Goal: Task Accomplishment & Management: Complete application form

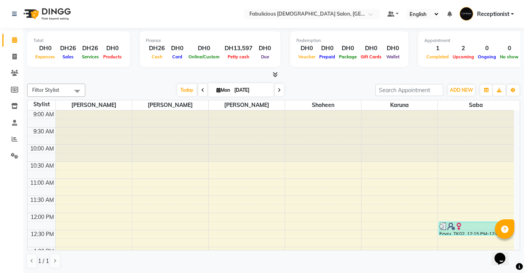
scroll to position [233, 0]
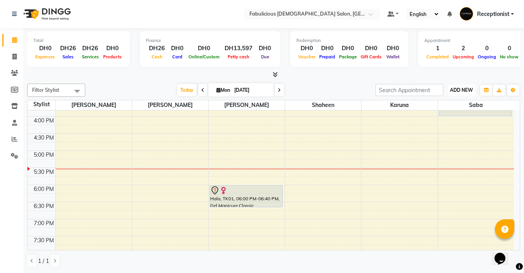
click at [468, 89] on span "ADD NEW" at bounding box center [461, 90] width 23 height 6
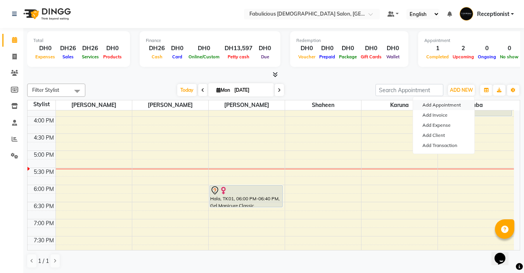
click at [444, 106] on button "Add Appointment" at bounding box center [443, 105] width 61 height 10
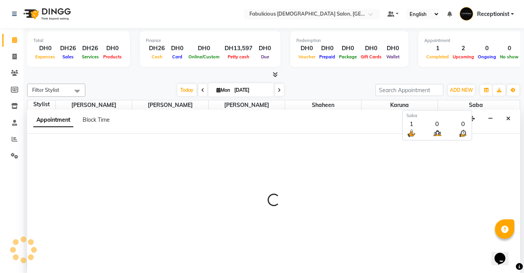
scroll to position [0, 0]
select select "tentative"
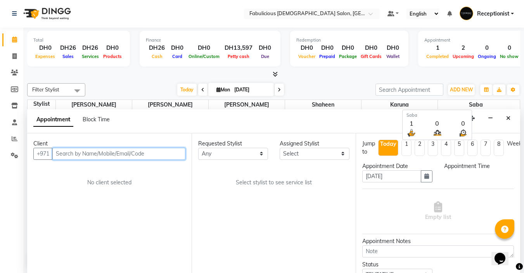
select select "600"
click at [162, 154] on input "text" at bounding box center [118, 154] width 133 height 12
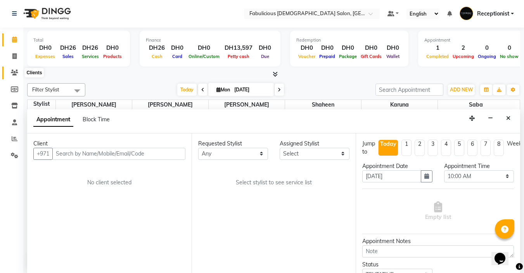
click at [14, 69] on span at bounding box center [15, 72] width 14 height 9
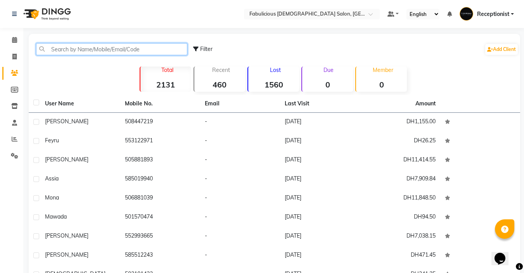
click at [143, 49] on input "text" at bounding box center [111, 49] width 151 height 12
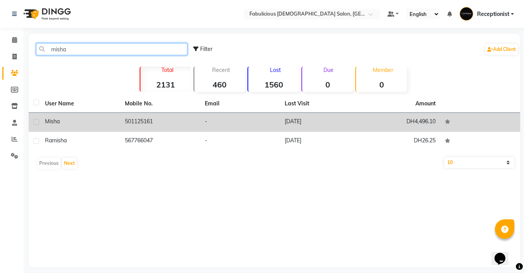
type input "misha"
click at [154, 118] on td "501125161" at bounding box center [160, 122] width 80 height 19
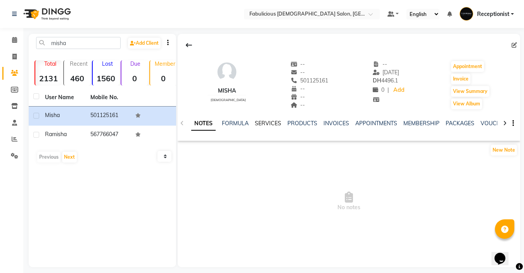
click at [274, 120] on link "SERVICES" at bounding box center [268, 123] width 26 height 7
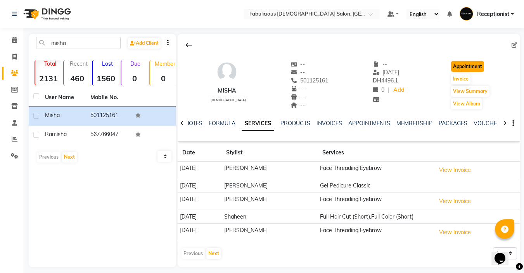
click at [473, 65] on button "Appointment" at bounding box center [468, 66] width 33 height 11
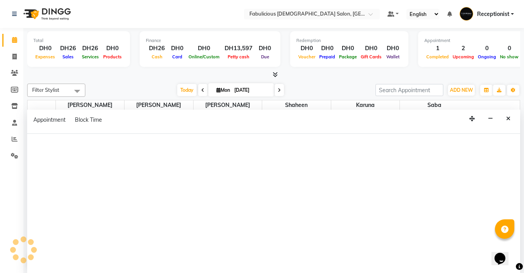
select select "tentative"
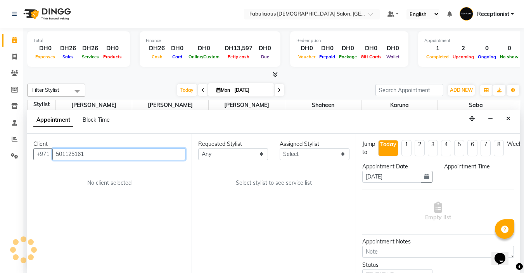
select select "600"
click at [163, 154] on input "501125161" at bounding box center [118, 154] width 133 height 12
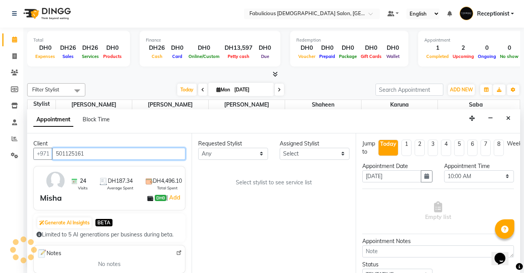
scroll to position [274, 0]
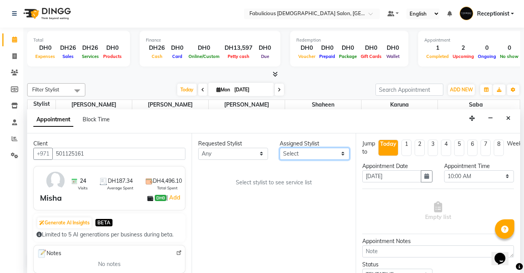
click at [339, 153] on select "Select [PERSON_NAME] [PERSON_NAME] [PERSON_NAME] [PERSON_NAME]" at bounding box center [315, 154] width 70 height 12
select select "11631"
click at [280, 148] on select "Select [PERSON_NAME] [PERSON_NAME] [PERSON_NAME] [PERSON_NAME]" at bounding box center [315, 154] width 70 height 12
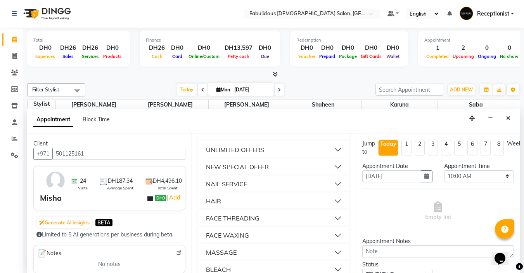
scroll to position [505, 0]
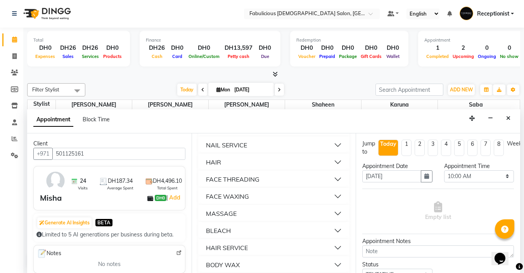
click at [335, 186] on button "FACE THREADING" at bounding box center [274, 179] width 146 height 14
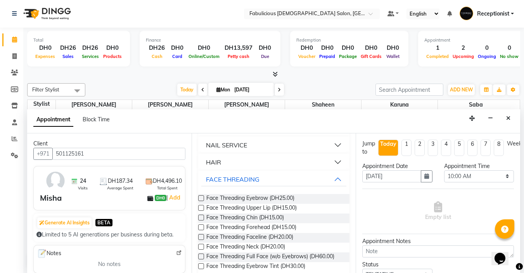
click at [201, 201] on label at bounding box center [201, 198] width 6 height 6
click at [201, 201] on input "checkbox" at bounding box center [200, 198] width 5 height 5
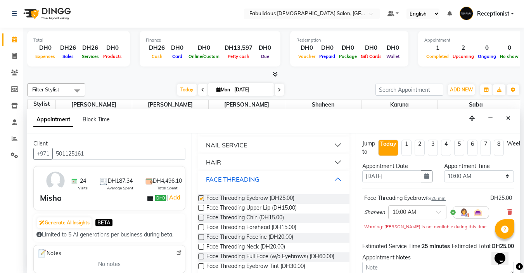
checkbox input "false"
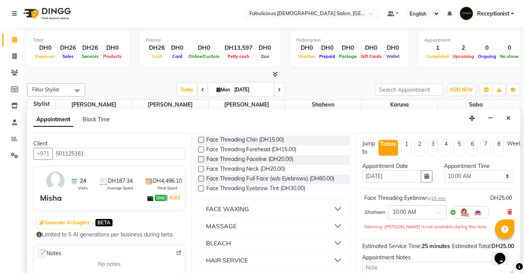
scroll to position [621, 0]
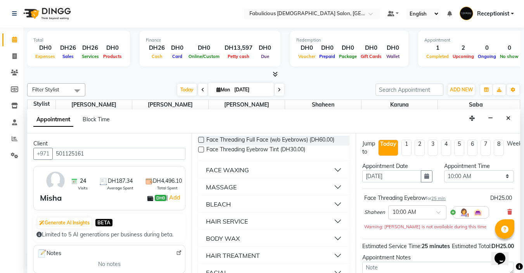
click at [330, 228] on button "HAIR SERVICE" at bounding box center [274, 221] width 146 height 14
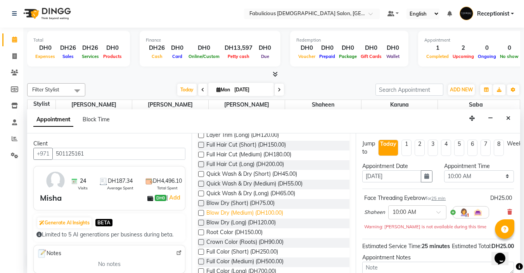
scroll to position [776, 0]
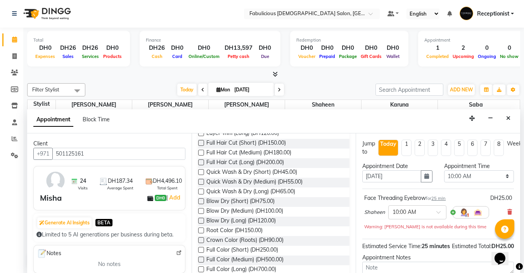
click at [201, 233] on label at bounding box center [201, 230] width 6 height 6
click at [201, 233] on input "checkbox" at bounding box center [200, 230] width 5 height 5
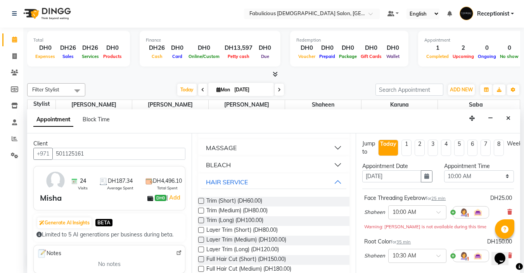
checkbox input "false"
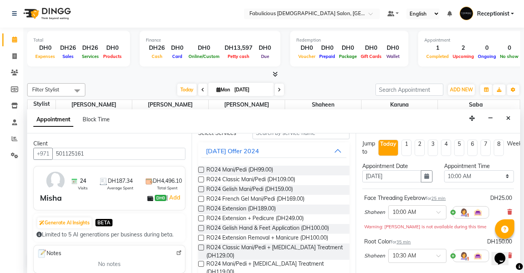
scroll to position [0, 0]
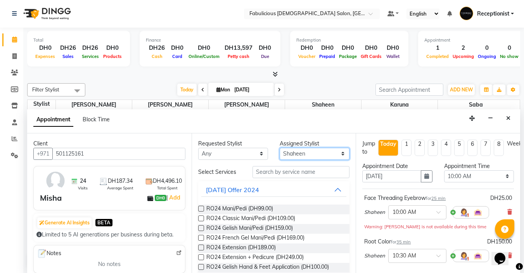
click at [326, 155] on select "Select [PERSON_NAME] [PERSON_NAME] [PERSON_NAME] [PERSON_NAME]" at bounding box center [315, 154] width 70 height 12
select select "11628"
click at [280, 148] on select "Select [PERSON_NAME] [PERSON_NAME] [PERSON_NAME] [PERSON_NAME]" at bounding box center [315, 154] width 70 height 12
click at [200, 217] on label at bounding box center [201, 218] width 6 height 6
click at [200, 217] on input "checkbox" at bounding box center [200, 218] width 5 height 5
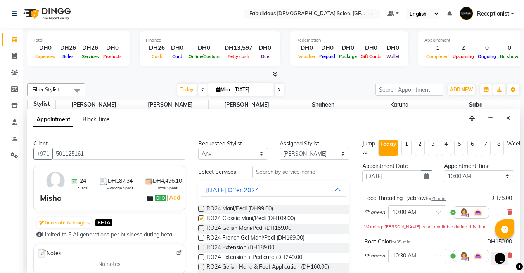
checkbox input "false"
click at [490, 177] on select "Select 10:00 AM 10:15 AM 10:30 AM 10:45 AM 11:00 AM 11:15 AM 11:30 AM 11:45 AM …" at bounding box center [480, 176] width 70 height 12
select select "1050"
click at [445, 170] on select "Select 10:00 AM 10:15 AM 10:30 AM 10:45 AM 11:00 AM 11:15 AM 11:30 AM 11:45 AM …" at bounding box center [480, 176] width 70 height 12
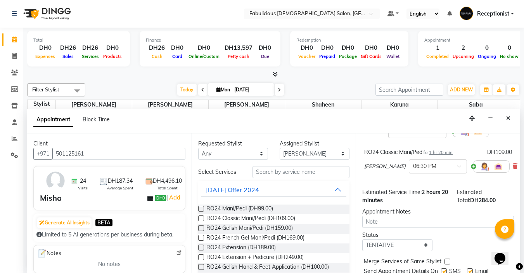
scroll to position [149, 0]
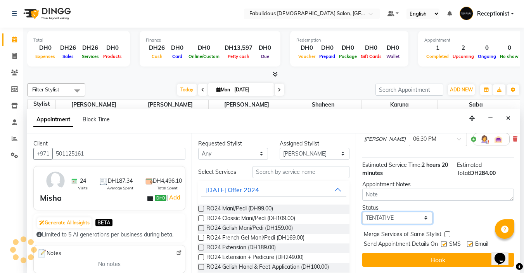
click at [421, 212] on select "Select TENTATIVE CONFIRM CHECK-IN UPCOMING" at bounding box center [398, 218] width 70 height 12
click at [363, 212] on select "Select TENTATIVE CONFIRM CHECK-IN UPCOMING" at bounding box center [398, 218] width 70 height 12
drag, startPoint x: 449, startPoint y: 227, endPoint x: 448, endPoint y: 262, distance: 35.0
click at [449, 231] on label at bounding box center [448, 234] width 6 height 6
click at [449, 232] on input "checkbox" at bounding box center [447, 234] width 5 height 5
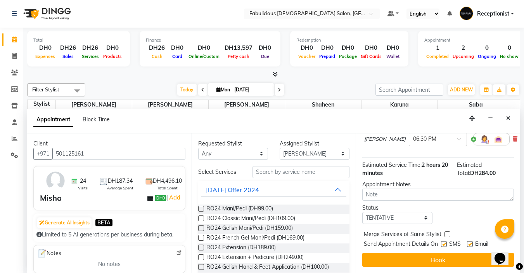
checkbox input "true"
click at [448, 262] on div "Jump to [DATE] 1 2 3 4 5 6 7 8 Weeks Appointment Date [DATE] Appointment Time S…" at bounding box center [438, 202] width 165 height 139
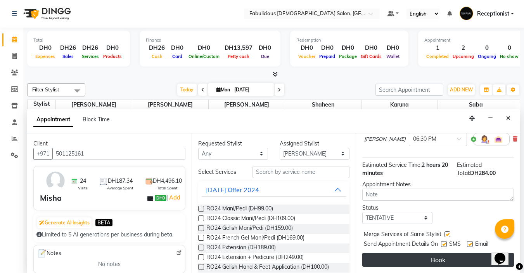
click at [445, 255] on button "Book" at bounding box center [439, 259] width 152 height 14
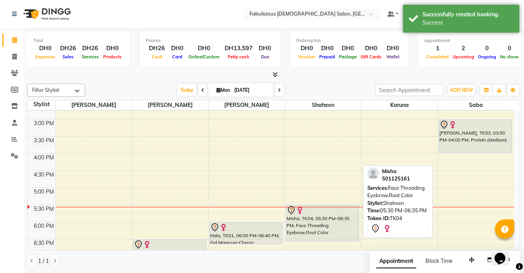
scroll to position [235, 0]
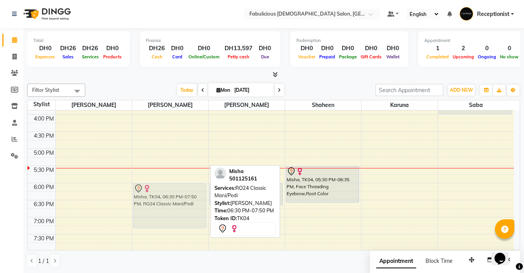
drag, startPoint x: 174, startPoint y: 208, endPoint x: 175, endPoint y: 191, distance: 17.2
click at [175, 190] on div "Misha, TK04, 06:30 PM-07:50 PM, RO24 Classic Mani/Pedi Misha, TK04, 06:30 PM-07…" at bounding box center [170, 131] width 76 height 512
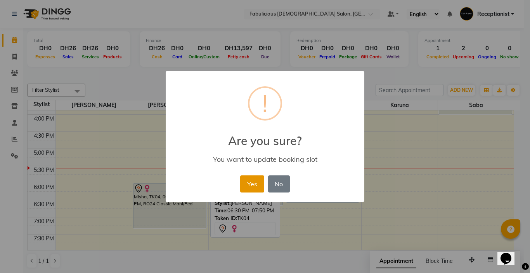
click at [250, 185] on button "Yes" at bounding box center [252, 183] width 24 height 17
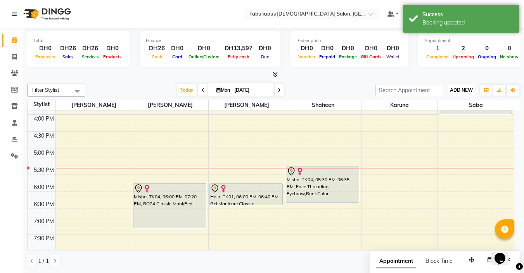
click at [468, 92] on span "ADD NEW" at bounding box center [461, 90] width 23 height 6
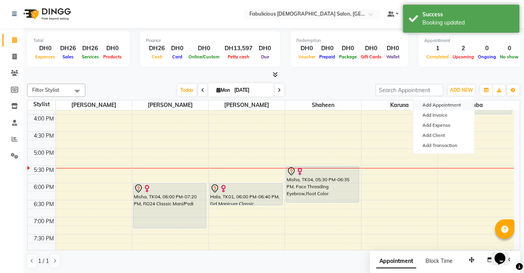
click at [462, 107] on button "Add Appointment" at bounding box center [443, 105] width 61 height 10
select select "tentative"
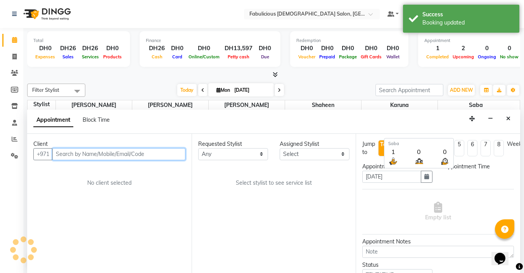
select select "600"
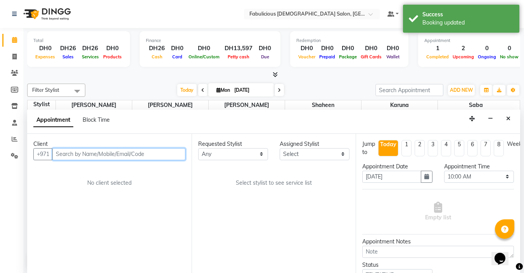
scroll to position [0, 0]
click at [155, 154] on input "text" at bounding box center [118, 154] width 133 height 12
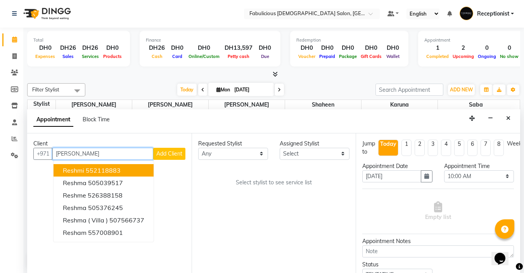
click at [135, 172] on button "[PERSON_NAME] 552118883" at bounding box center [104, 170] width 100 height 12
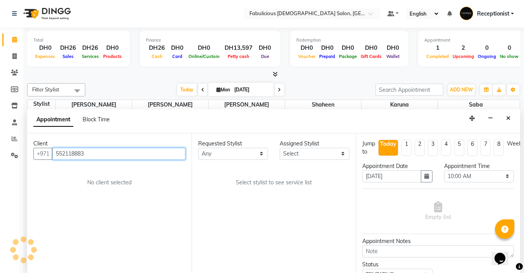
type input "552118883"
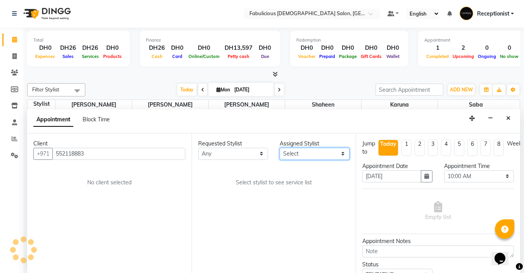
click at [322, 153] on select "Select [PERSON_NAME] [PERSON_NAME] [PERSON_NAME] [PERSON_NAME]" at bounding box center [315, 154] width 70 height 12
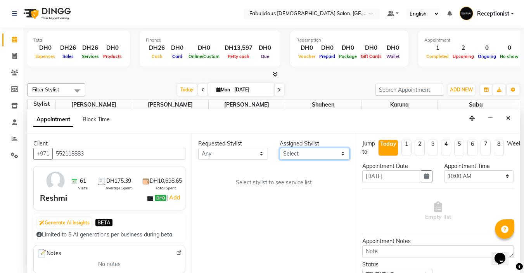
select select "11631"
click at [280, 148] on select "Select [PERSON_NAME] [PERSON_NAME] [PERSON_NAME] [PERSON_NAME]" at bounding box center [315, 154] width 70 height 12
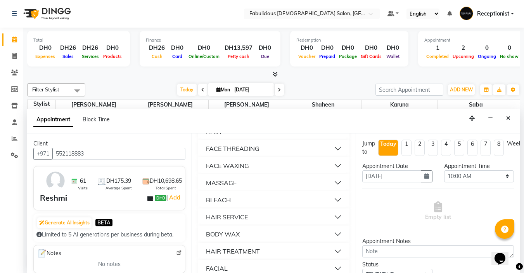
scroll to position [544, 0]
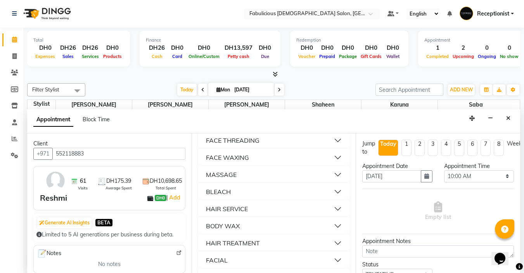
click at [332, 215] on button "HAIR SERVICE" at bounding box center [274, 208] width 146 height 14
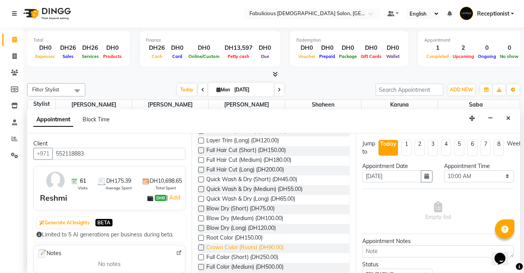
scroll to position [699, 0]
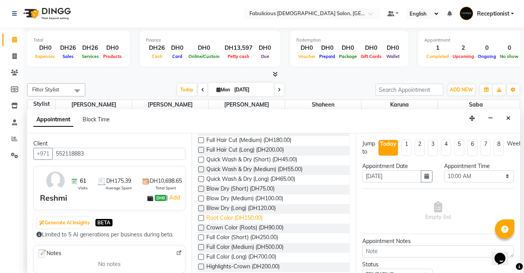
click at [199, 221] on label at bounding box center [201, 218] width 6 height 6
click at [199, 221] on input "checkbox" at bounding box center [200, 218] width 5 height 5
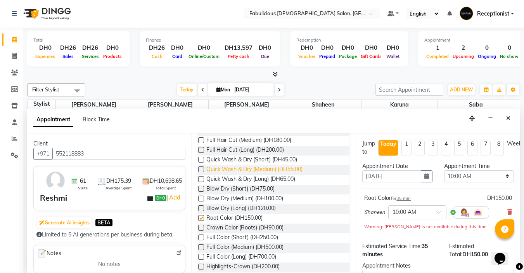
checkbox input "false"
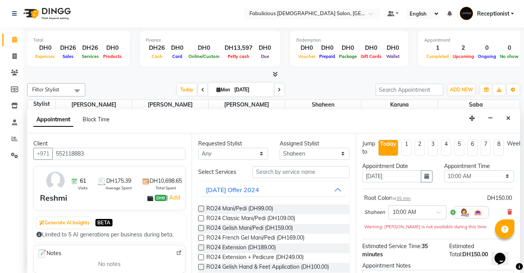
scroll to position [0, 0]
click at [335, 154] on select "Select [PERSON_NAME] [PERSON_NAME] [PERSON_NAME] [PERSON_NAME]" at bounding box center [315, 154] width 70 height 12
select select "11630"
click at [280, 148] on select "Select [PERSON_NAME] [PERSON_NAME] [PERSON_NAME] [PERSON_NAME]" at bounding box center [315, 154] width 70 height 12
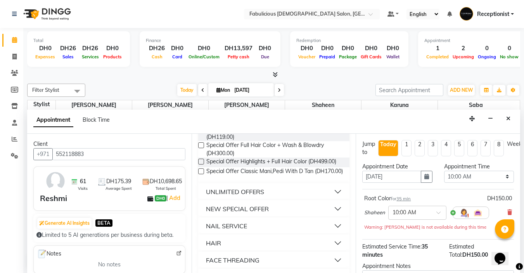
scroll to position [466, 0]
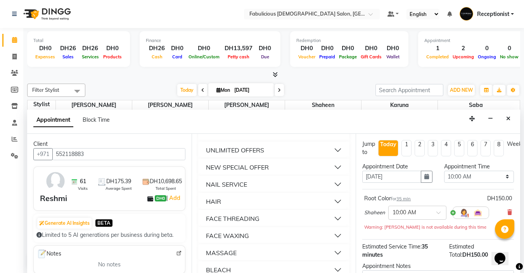
click at [334, 191] on button "NAIL SERVICE" at bounding box center [274, 184] width 146 height 14
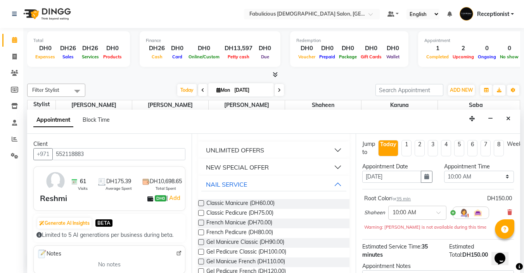
drag, startPoint x: 200, startPoint y: 225, endPoint x: 330, endPoint y: 187, distance: 134.8
click at [201, 215] on label at bounding box center [201, 213] width 6 height 6
click at [201, 216] on input "checkbox" at bounding box center [200, 213] width 5 height 5
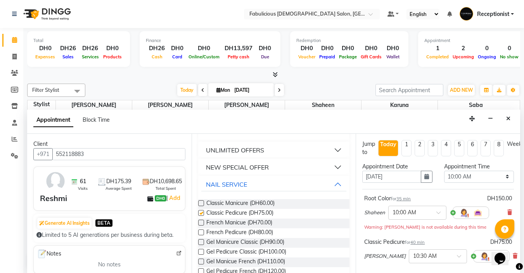
checkbox input "false"
drag, startPoint x: 483, startPoint y: 175, endPoint x: 481, endPoint y: 170, distance: 5.4
click at [483, 175] on select "Select 10:00 AM 10:15 AM 10:30 AM 10:45 AM 11:00 AM 11:15 AM 11:30 AM 11:45 AM …" at bounding box center [480, 176] width 70 height 12
select select "1110"
click at [445, 170] on select "Select 10:00 AM 10:15 AM 10:30 AM 10:45 AM 11:00 AM 11:15 AM 11:30 AM 11:45 AM …" at bounding box center [480, 176] width 70 height 12
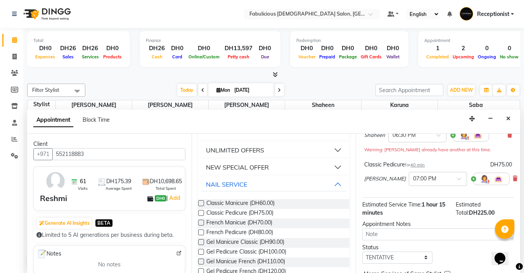
scroll to position [116, 0]
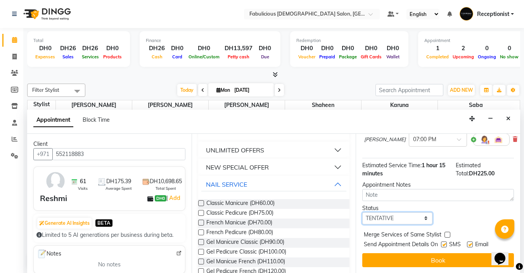
click at [414, 220] on select "Select TENTATIVE CONFIRM CHECK-IN UPCOMING" at bounding box center [398, 218] width 70 height 12
click at [363, 212] on select "Select TENTATIVE CONFIRM CHECK-IN UPCOMING" at bounding box center [398, 218] width 70 height 12
click at [448, 233] on label at bounding box center [448, 234] width 6 height 6
click at [448, 233] on input "checkbox" at bounding box center [447, 235] width 5 height 5
checkbox input "true"
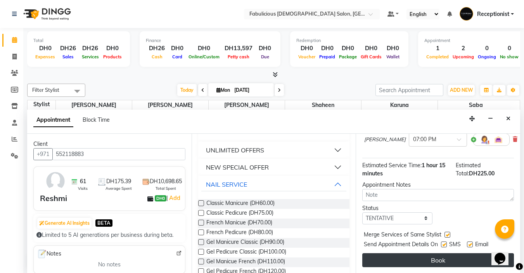
click at [436, 262] on button "Book" at bounding box center [439, 260] width 152 height 14
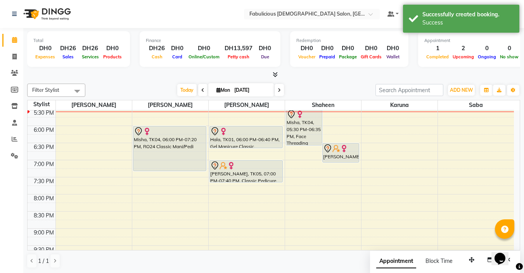
scroll to position [274, 0]
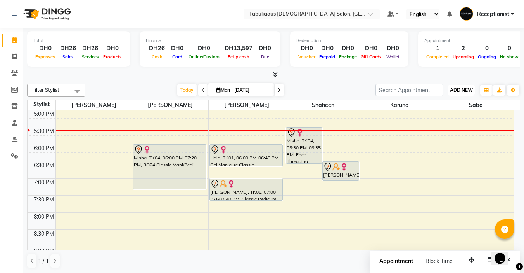
click at [463, 87] on span "ADD NEW" at bounding box center [461, 90] width 23 height 6
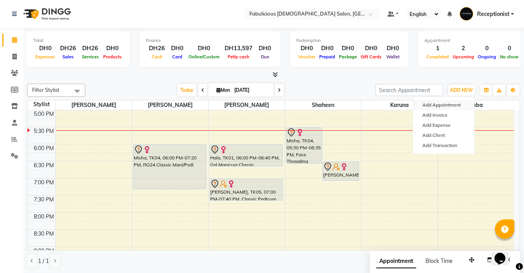
click at [455, 104] on button "Add Appointment" at bounding box center [443, 105] width 61 height 10
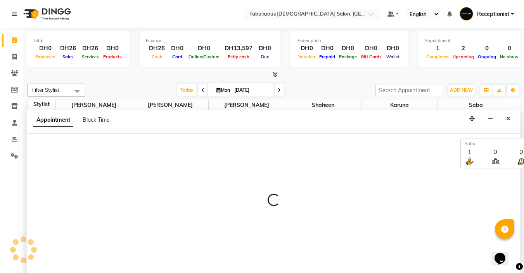
select select "600"
select select "tentative"
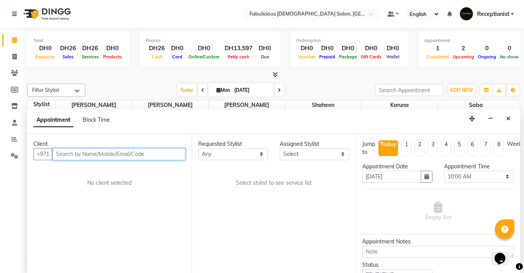
scroll to position [0, 0]
click at [169, 155] on input "text" at bounding box center [118, 154] width 133 height 12
click at [158, 154] on input "text" at bounding box center [118, 154] width 133 height 12
click at [154, 155] on input "text" at bounding box center [118, 154] width 133 height 12
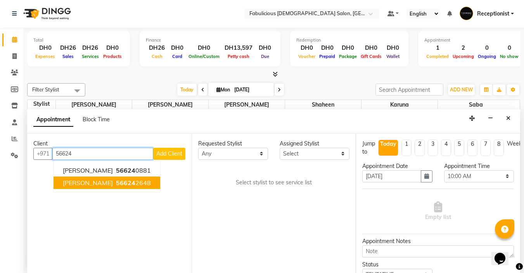
click at [121, 183] on button "[PERSON_NAME] 56624 2648" at bounding box center [107, 182] width 107 height 12
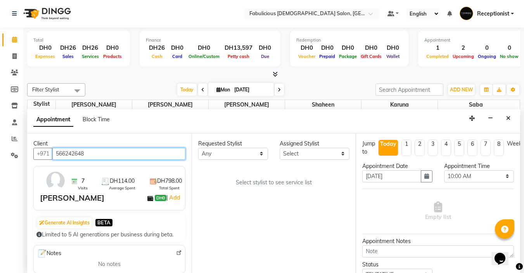
type input "566242648"
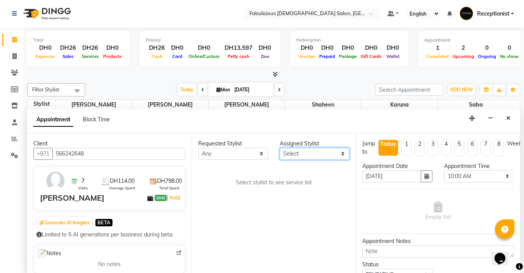
click at [330, 153] on select "Select [PERSON_NAME] [PERSON_NAME] [PERSON_NAME] [PERSON_NAME]" at bounding box center [315, 154] width 70 height 12
select select "33271"
click at [280, 148] on select "Select [PERSON_NAME] [PERSON_NAME] [PERSON_NAME] [PERSON_NAME]" at bounding box center [315, 154] width 70 height 12
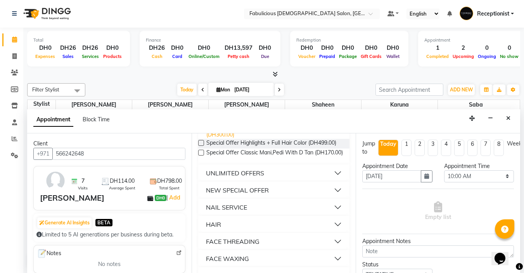
scroll to position [466, 0]
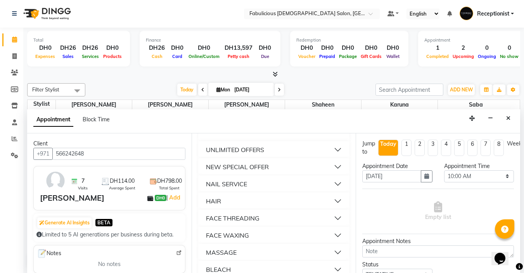
click at [328, 225] on button "FACE THREADING" at bounding box center [274, 218] width 146 height 14
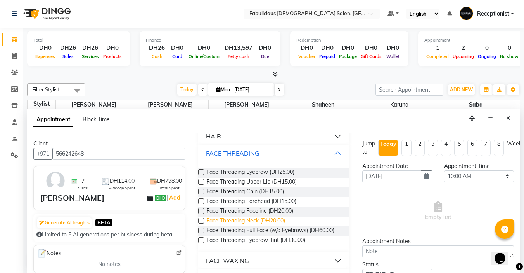
scroll to position [544, 0]
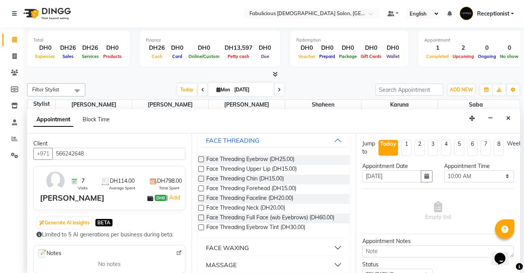
click at [200, 220] on label at bounding box center [201, 217] width 6 height 6
click at [200, 221] on input "checkbox" at bounding box center [200, 217] width 5 height 5
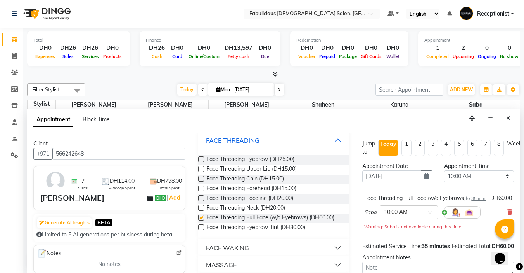
checkbox input "false"
click at [500, 173] on select "Select 10:00 AM 10:15 AM 10:30 AM 10:45 AM 11:00 AM 11:15 AM 11:30 AM 11:45 AM …" at bounding box center [480, 176] width 70 height 12
select select "1140"
click at [445, 170] on select "Select 10:00 AM 10:15 AM 10:30 AM 10:45 AM 11:00 AM 11:15 AM 11:30 AM 11:45 AM …" at bounding box center [480, 176] width 70 height 12
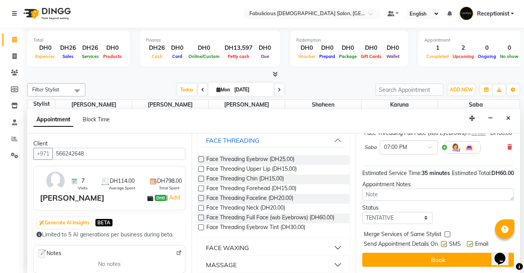
scroll to position [87, 0]
drag, startPoint x: 445, startPoint y: 226, endPoint x: 446, endPoint y: 242, distance: 16.0
click at [445, 231] on label at bounding box center [448, 234] width 6 height 6
click at [445, 232] on input "checkbox" at bounding box center [447, 234] width 5 height 5
checkbox input "true"
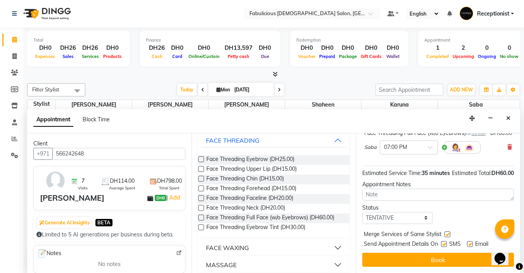
click at [446, 255] on button "Book" at bounding box center [439, 259] width 152 height 14
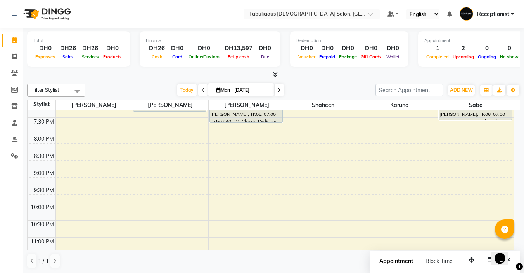
scroll to position [313, 0]
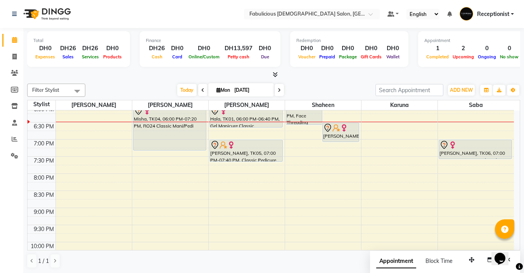
drag, startPoint x: 0, startPoint y: 62, endPoint x: 0, endPoint y: 70, distance: 8.2
